Goal: Task Accomplishment & Management: Use online tool/utility

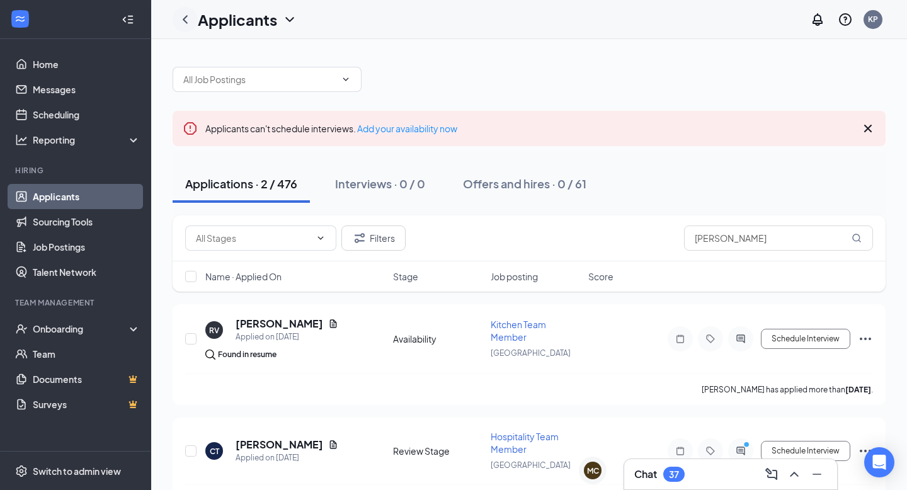
click at [193, 23] on div at bounding box center [185, 19] width 25 height 25
click at [186, 25] on icon "ChevronLeft" at bounding box center [185, 19] width 15 height 15
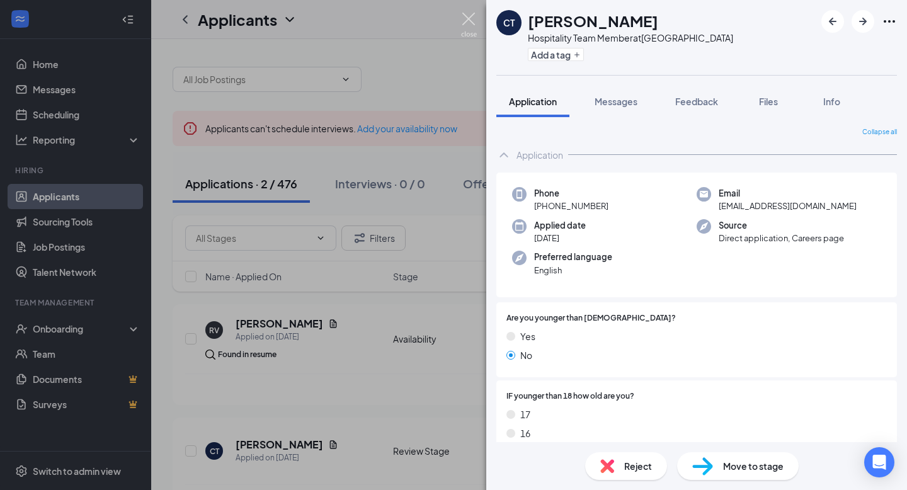
click at [476, 17] on img at bounding box center [469, 25] width 16 height 25
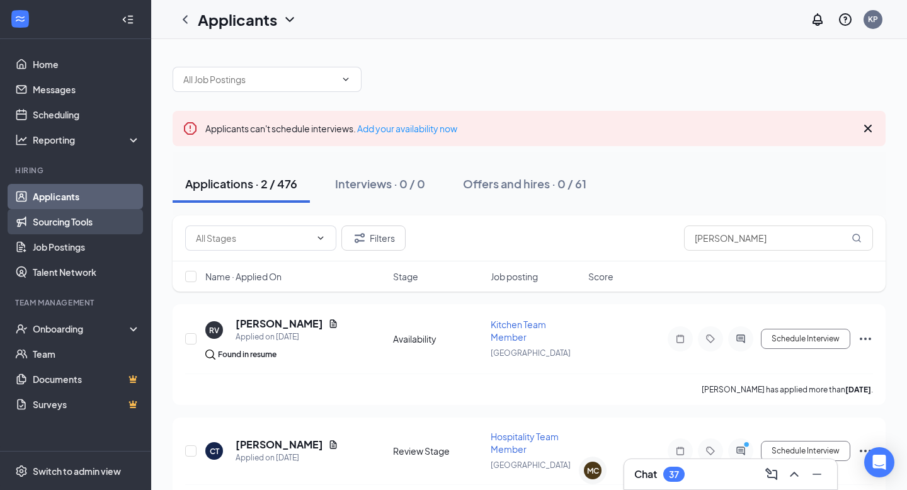
click at [40, 220] on link "Sourcing Tools" at bounding box center [87, 221] width 108 height 25
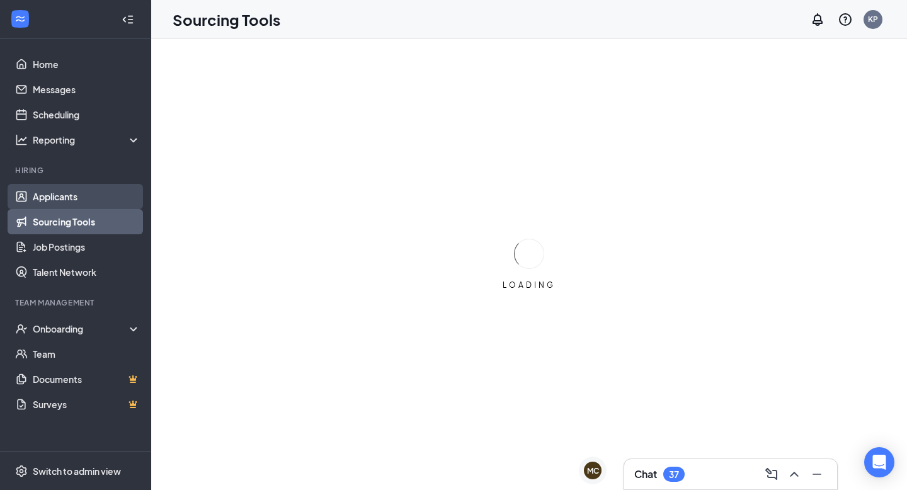
click at [50, 200] on link "Applicants" at bounding box center [87, 196] width 108 height 25
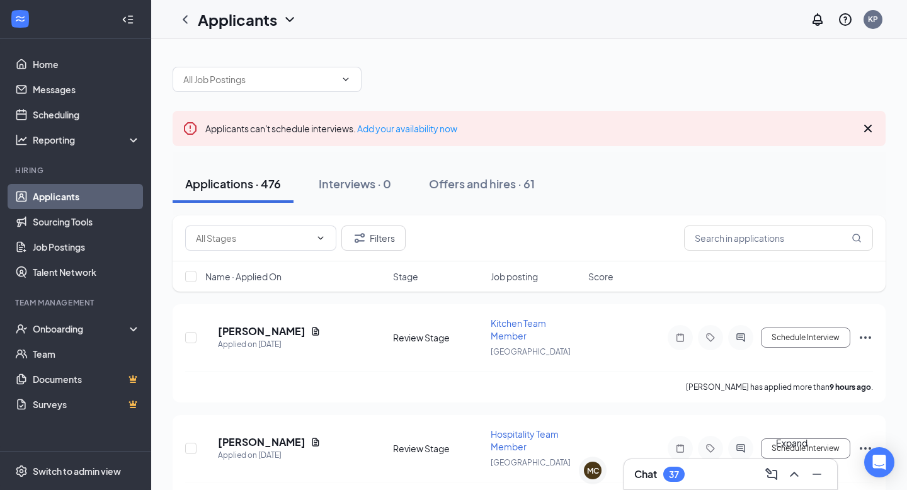
click at [793, 476] on icon "ChevronUp" at bounding box center [794, 474] width 15 height 15
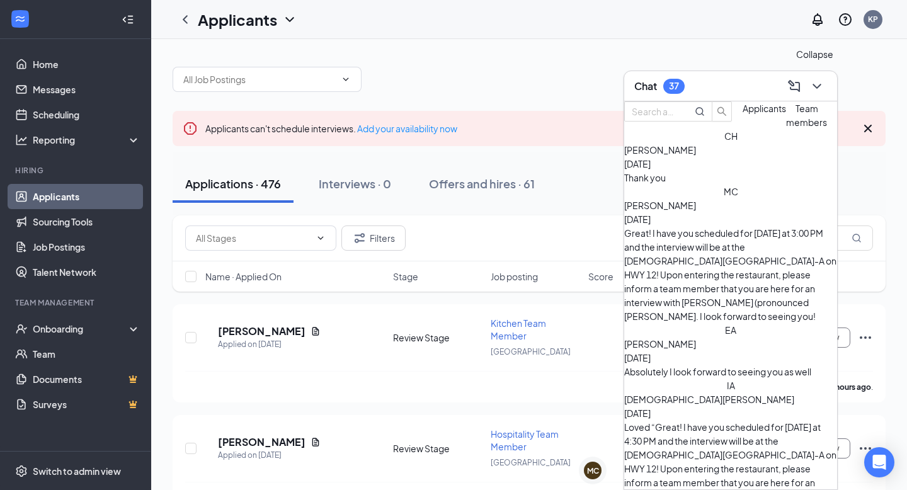
click at [815, 91] on icon "ChevronDown" at bounding box center [817, 86] width 15 height 15
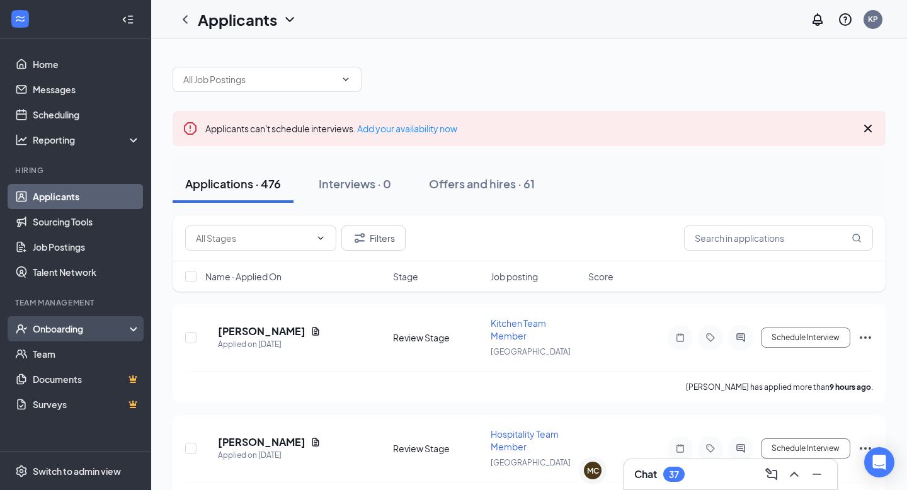
click at [75, 334] on div "Onboarding" at bounding box center [81, 329] width 97 height 13
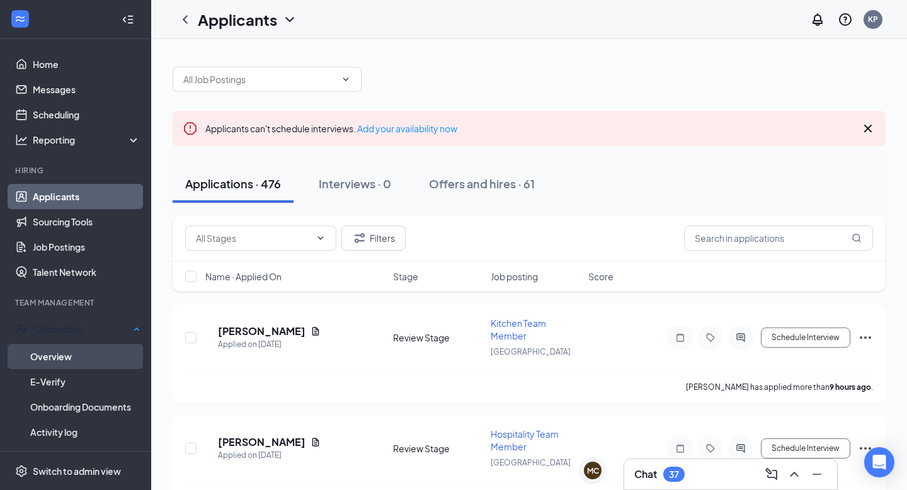
click at [74, 351] on link "Overview" at bounding box center [85, 356] width 110 height 25
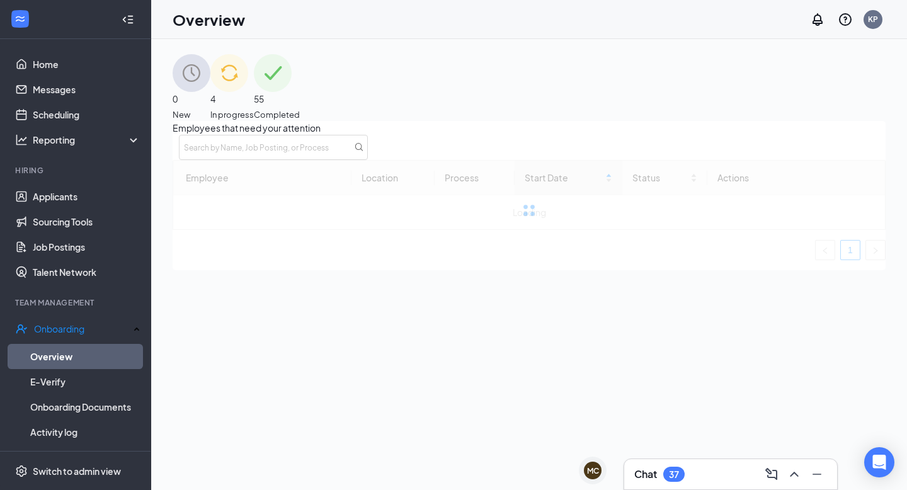
click at [248, 84] on img at bounding box center [229, 73] width 38 height 38
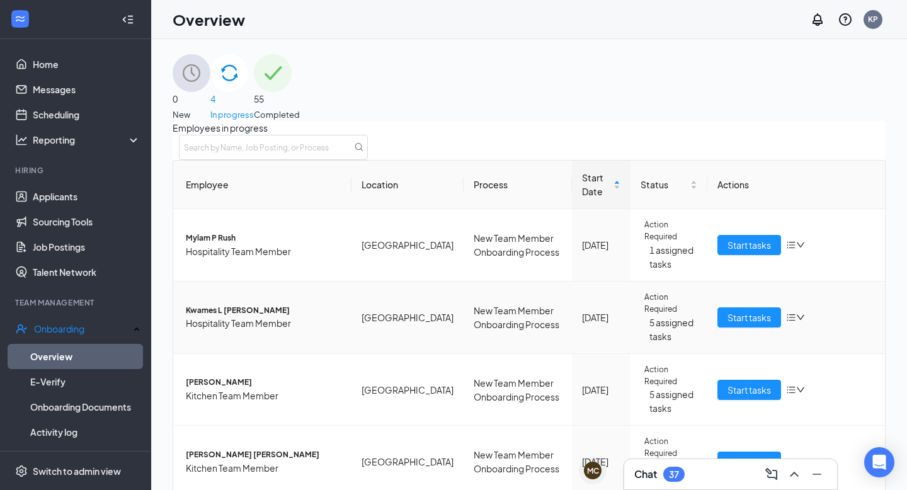
scroll to position [64, 0]
click at [740, 383] on span "Start tasks" at bounding box center [749, 390] width 43 height 14
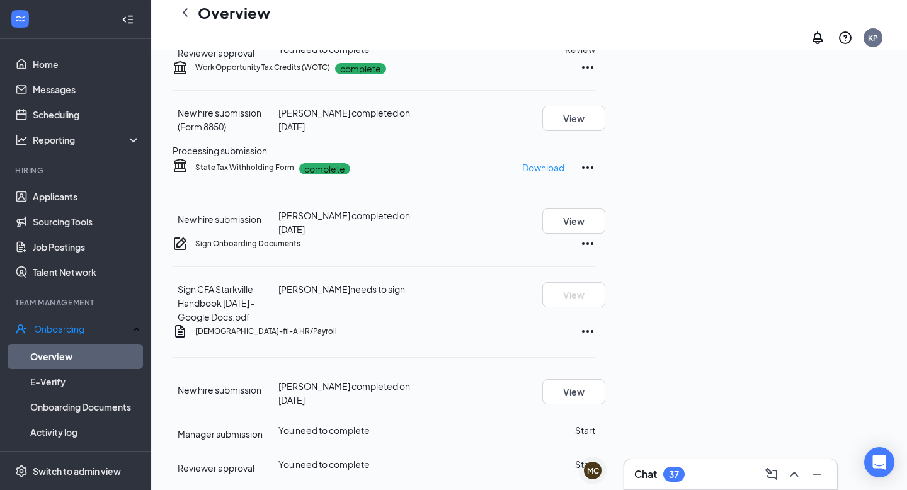
scroll to position [742, 0]
click at [192, 20] on icon "ChevronLeft" at bounding box center [185, 12] width 15 height 15
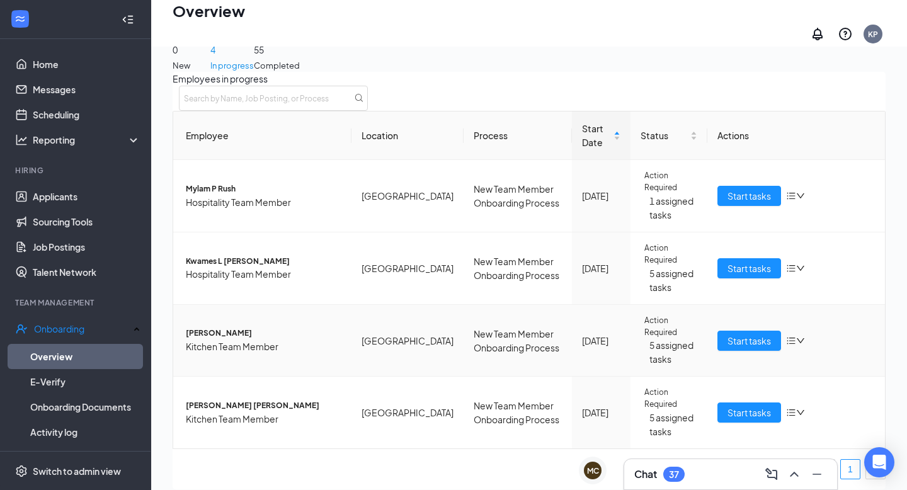
scroll to position [31, 0]
click at [728, 406] on span "Start tasks" at bounding box center [749, 413] width 43 height 14
